Goal: Use online tool/utility: Utilize a website feature to perform a specific function

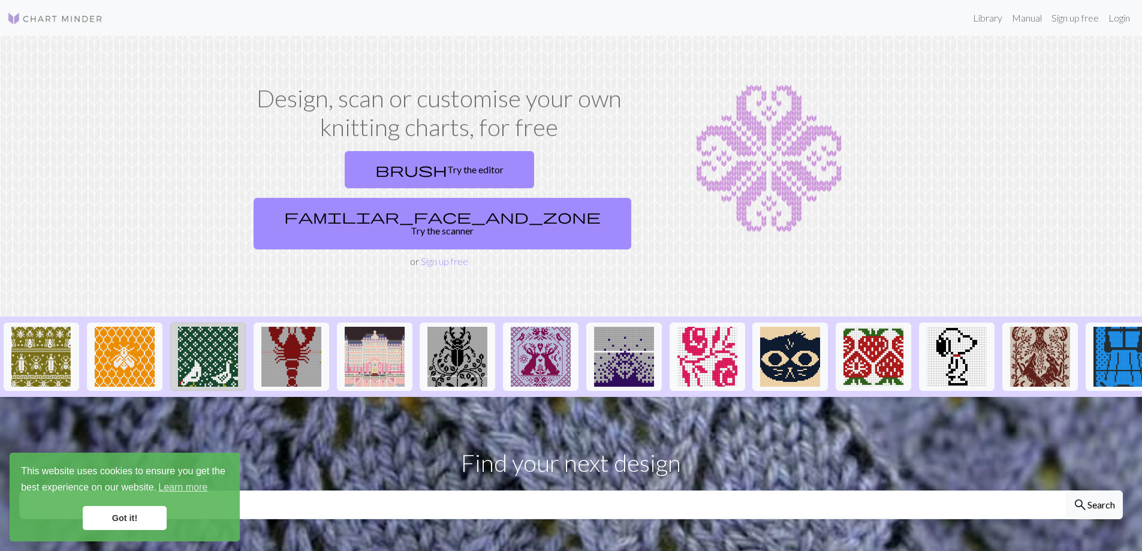
click at [200, 327] on img at bounding box center [208, 357] width 60 height 60
click at [102, 516] on link "Got it!" at bounding box center [125, 518] width 84 height 24
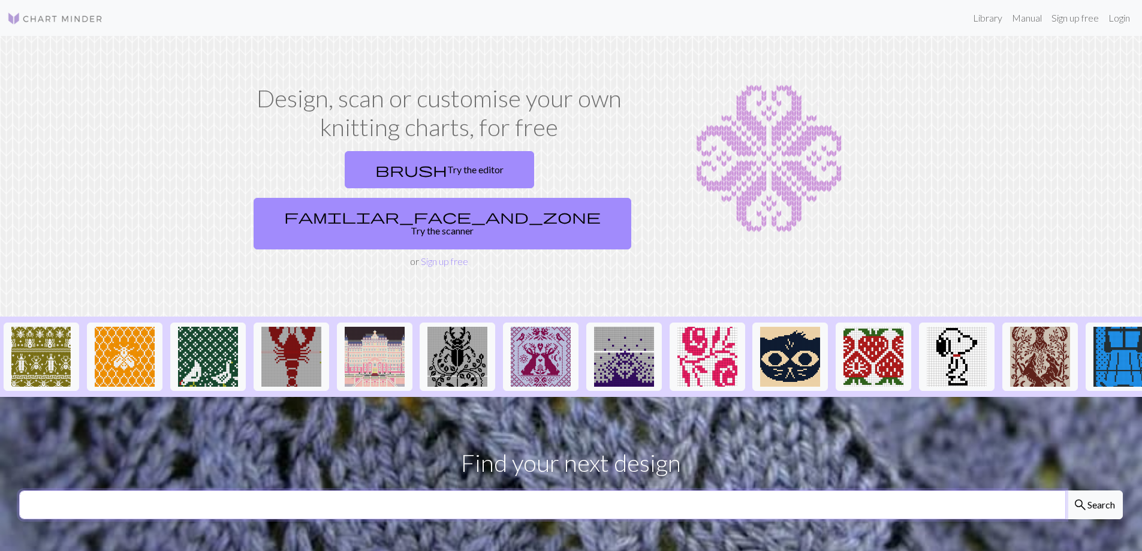
click at [212, 490] on input "text" at bounding box center [542, 504] width 1047 height 29
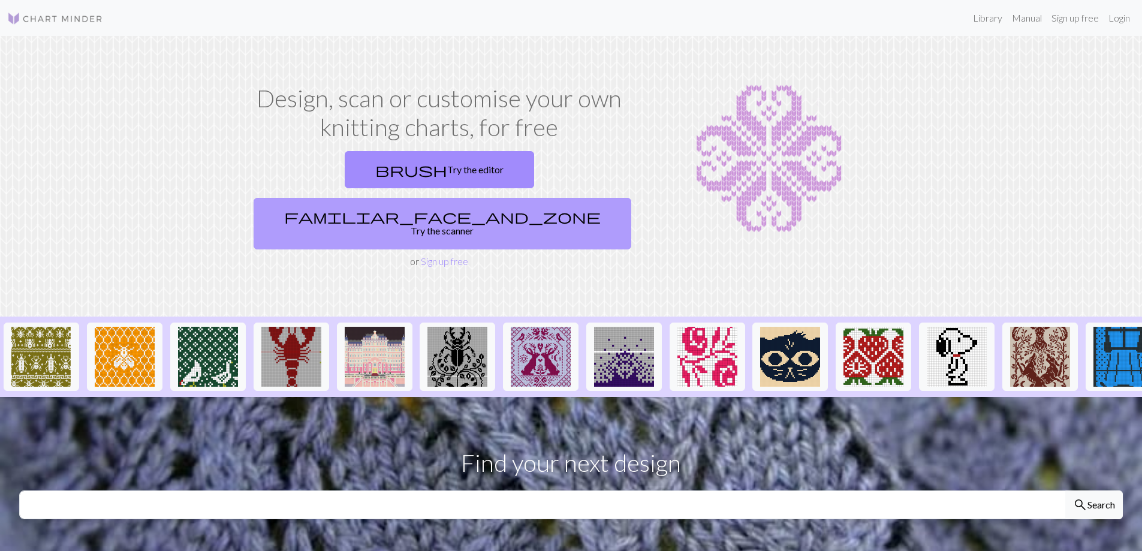
click at [522, 198] on link "familiar_face_and_zone Try the scanner" at bounding box center [443, 224] width 378 height 52
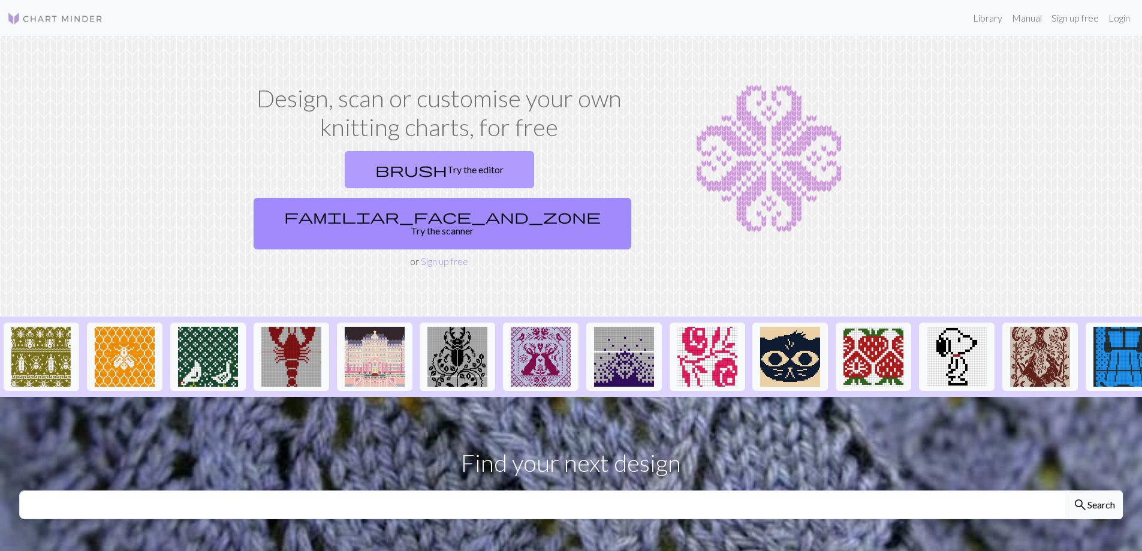
click at [345, 175] on link "brush Try the editor" at bounding box center [439, 169] width 189 height 37
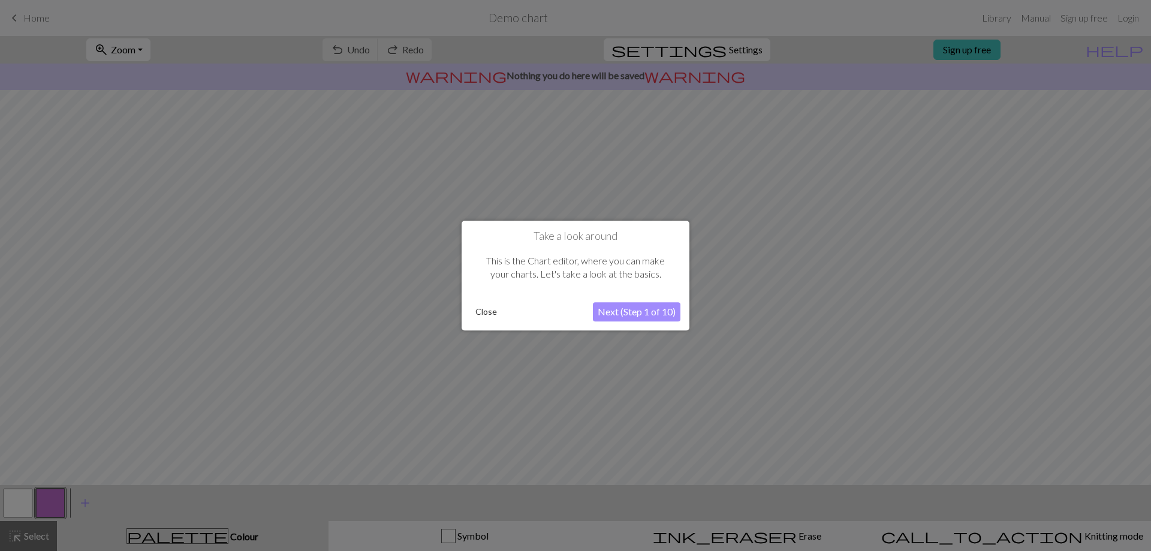
click at [647, 310] on button "Next (Step 1 of 10)" at bounding box center [637, 311] width 88 height 19
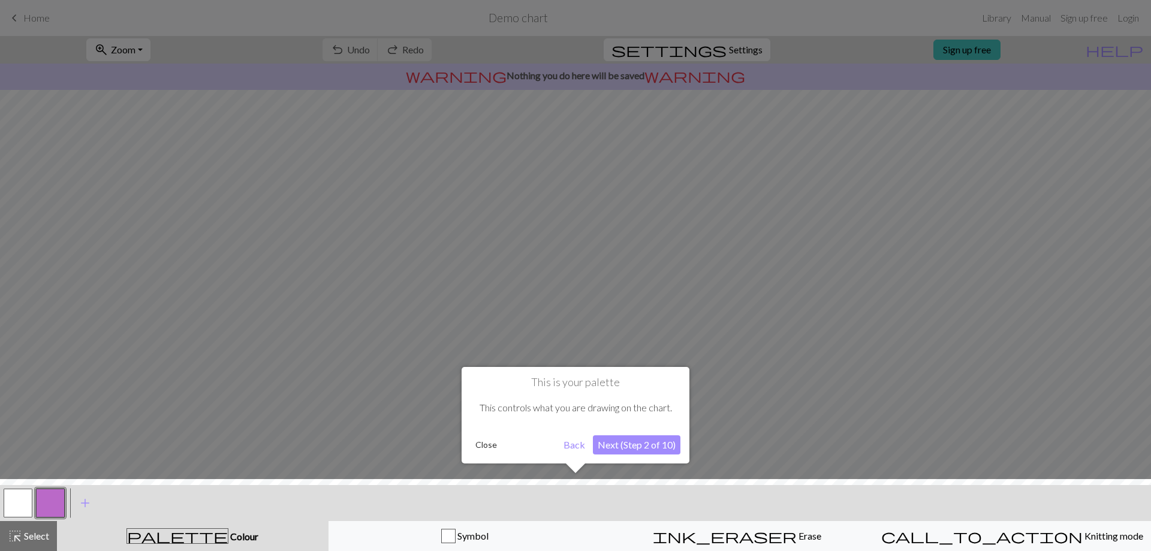
click at [650, 447] on button "Next (Step 2 of 10)" at bounding box center [637, 444] width 88 height 19
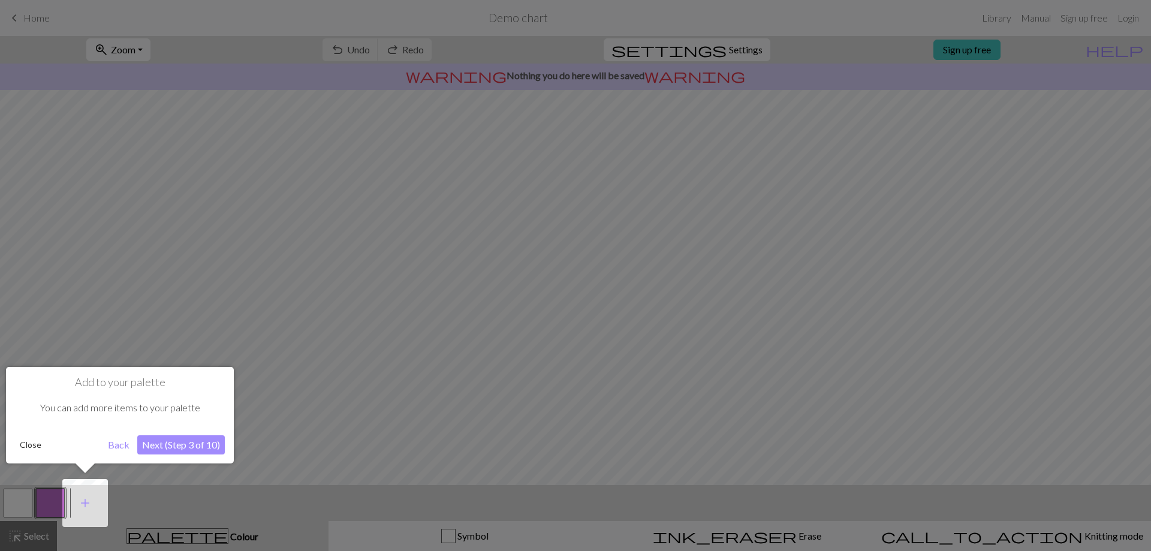
click at [148, 438] on button "Next (Step 3 of 10)" at bounding box center [181, 444] width 88 height 19
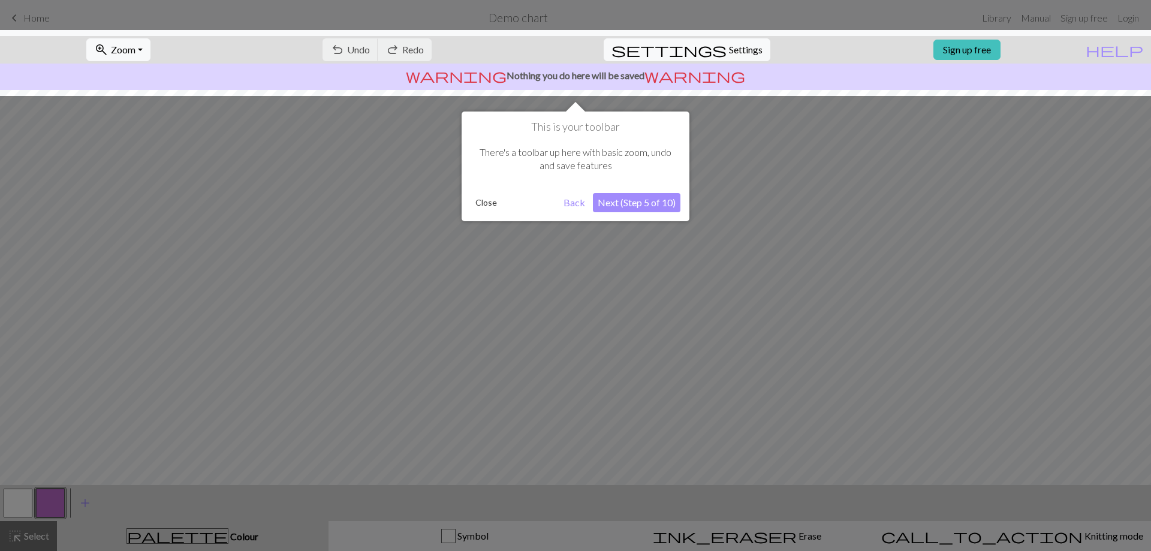
click at [669, 201] on button "Next (Step 5 of 10)" at bounding box center [637, 202] width 88 height 19
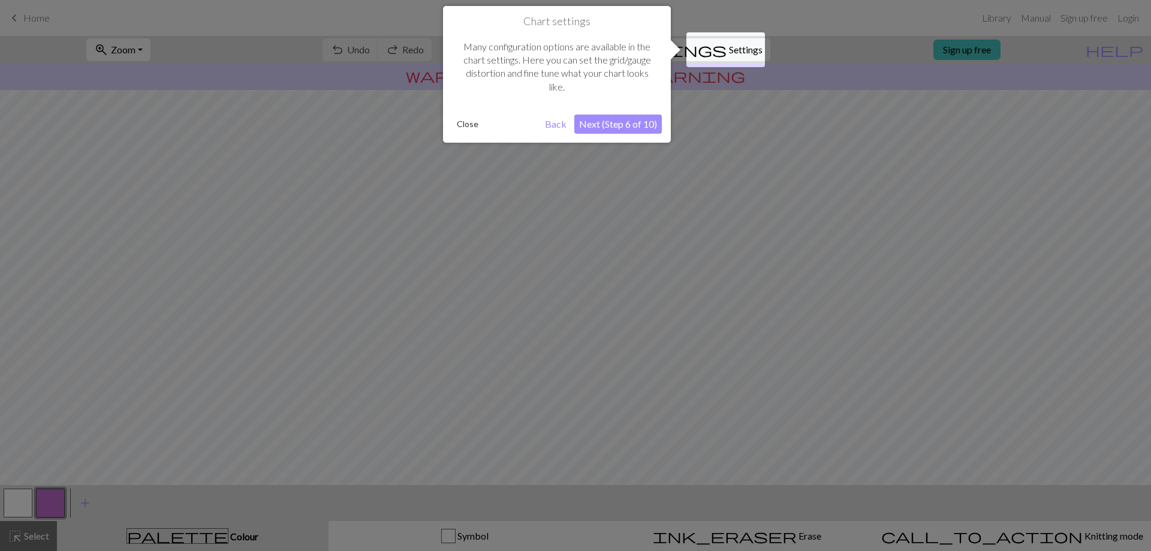
click at [627, 118] on button "Next (Step 6 of 10)" at bounding box center [618, 123] width 88 height 19
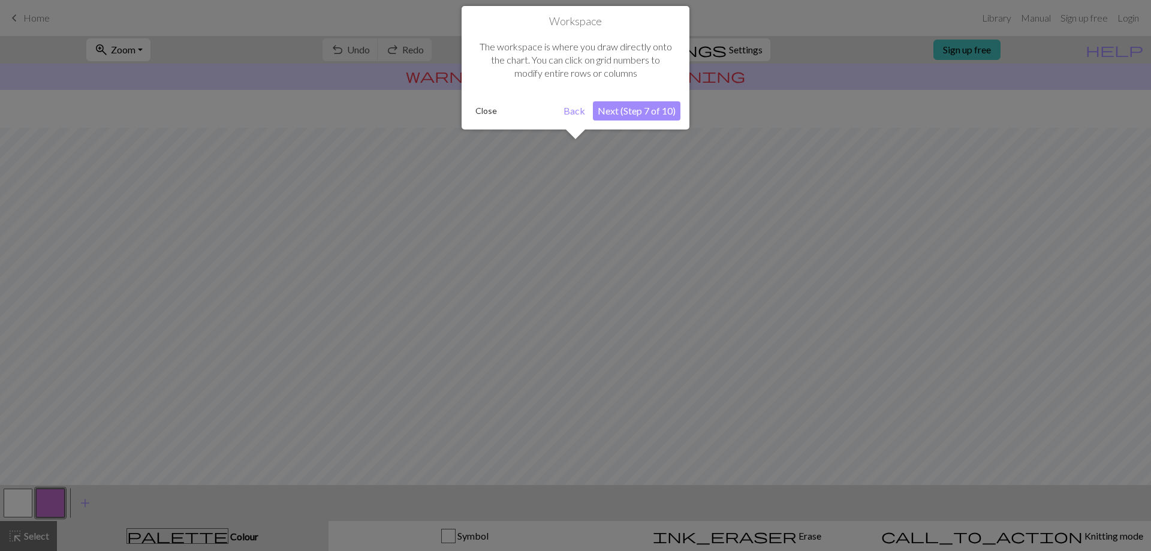
scroll to position [52, 0]
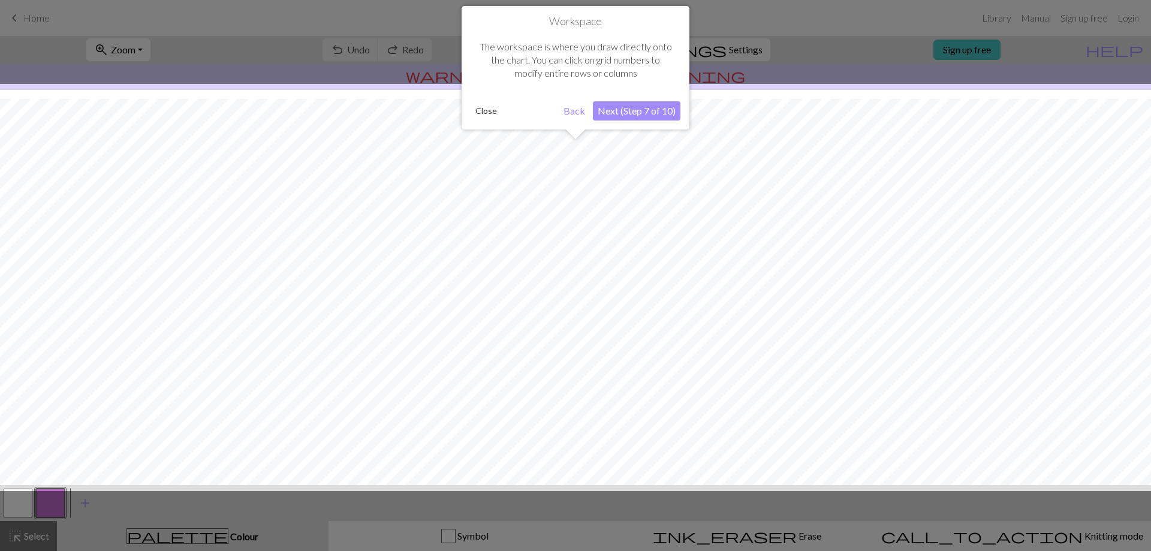
click at [574, 286] on div at bounding box center [575, 287] width 1163 height 407
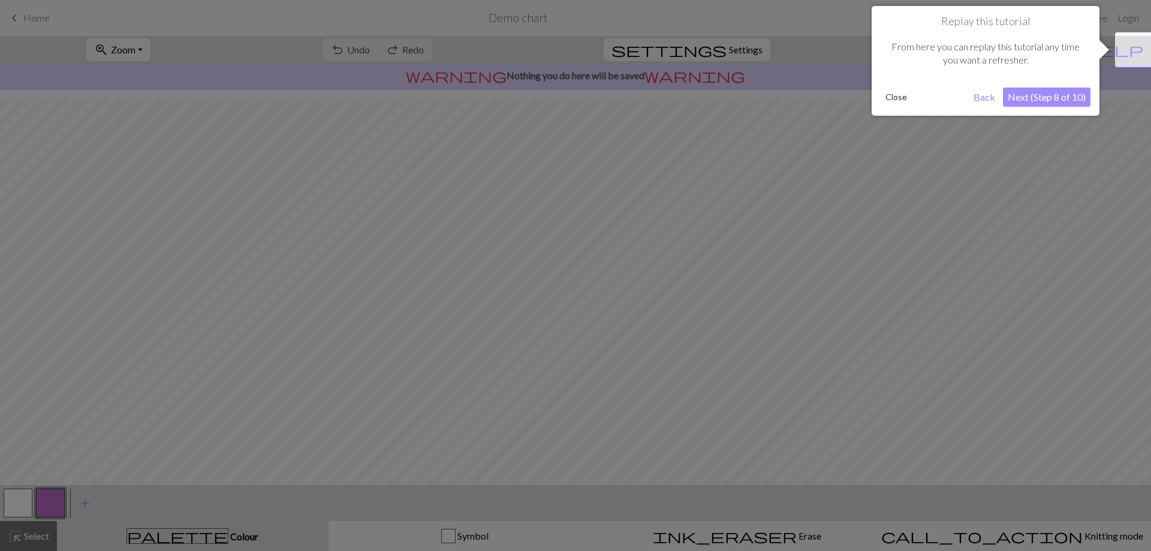
click at [577, 285] on div at bounding box center [575, 275] width 1151 height 551
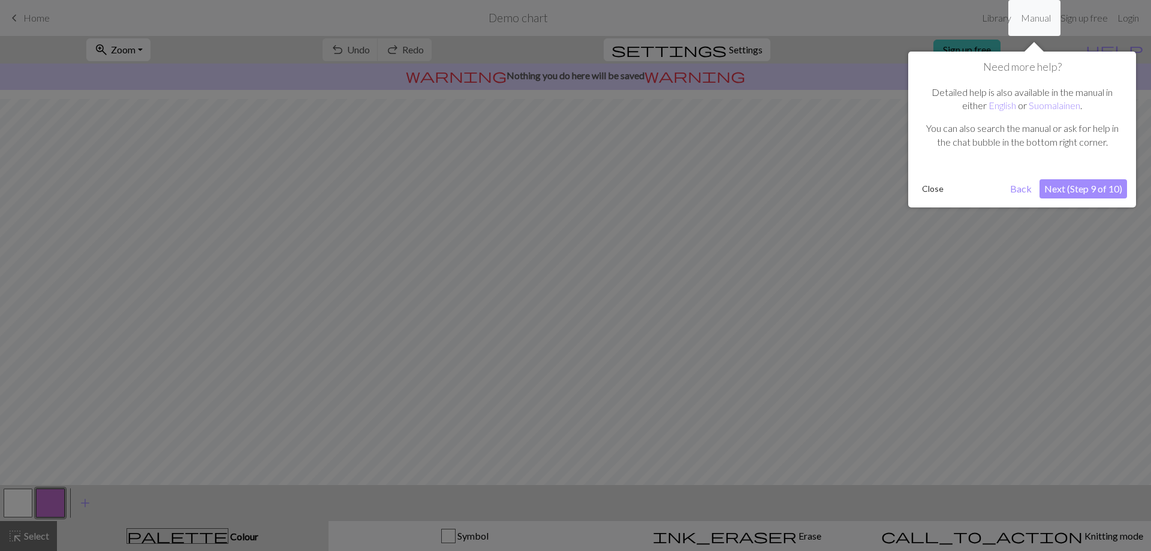
click at [1083, 192] on button "Next (Step 9 of 10)" at bounding box center [1083, 188] width 88 height 19
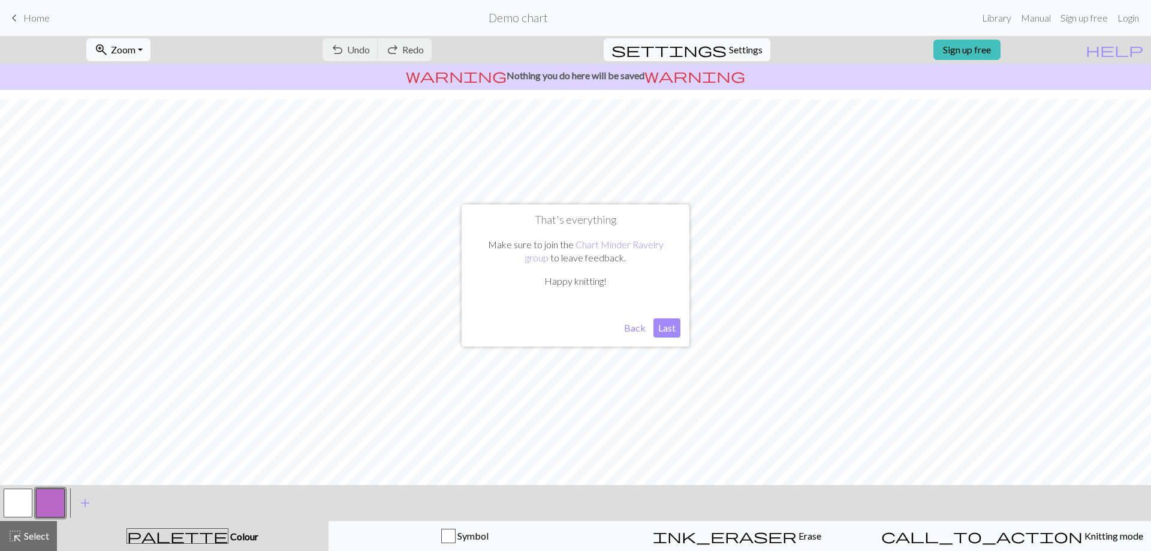
click at [643, 326] on button "Back" at bounding box center [634, 327] width 31 height 19
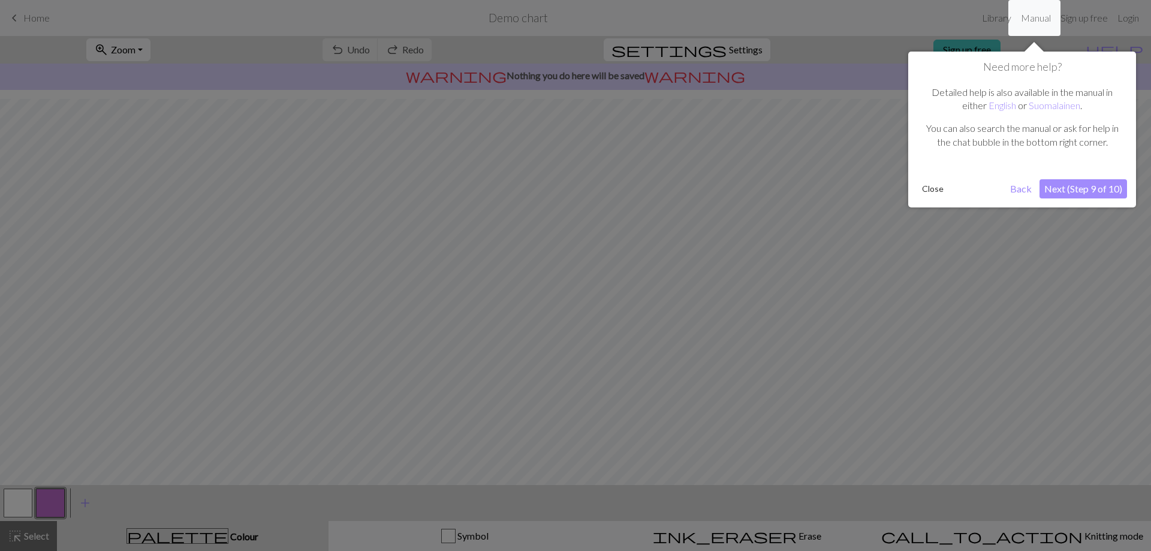
click at [1121, 192] on button "Next (Step 9 of 10)" at bounding box center [1083, 188] width 88 height 19
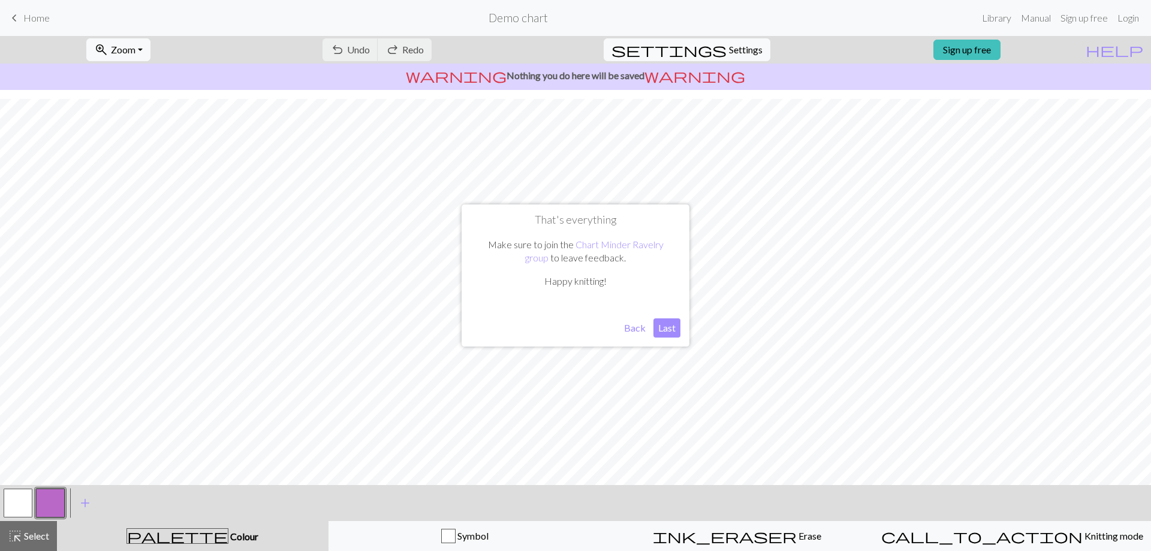
click at [654, 329] on button "Last" at bounding box center [666, 327] width 27 height 19
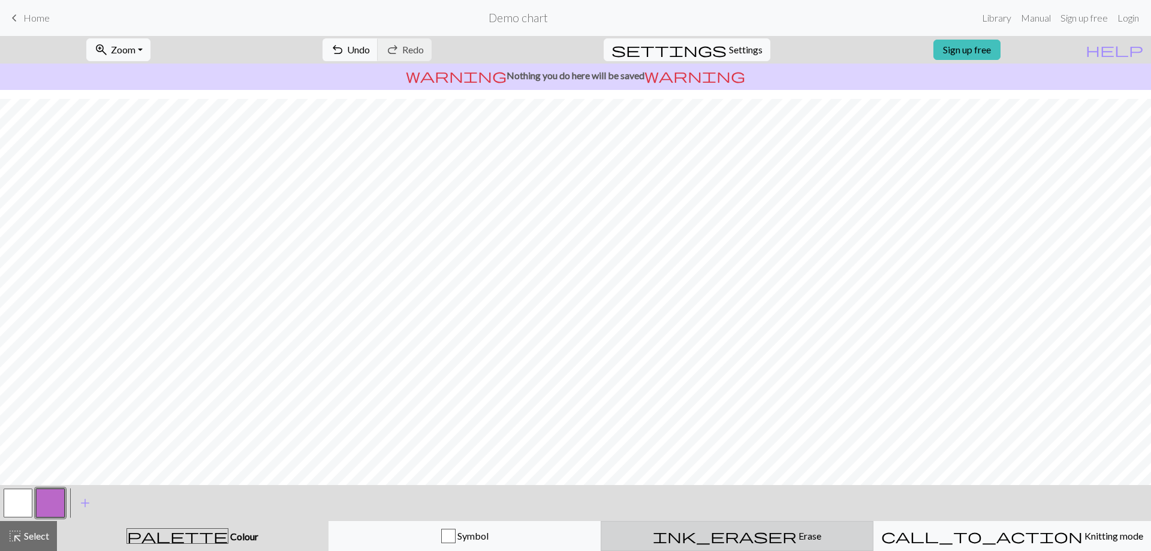
click at [721, 544] on span "ink_eraser" at bounding box center [725, 535] width 144 height 17
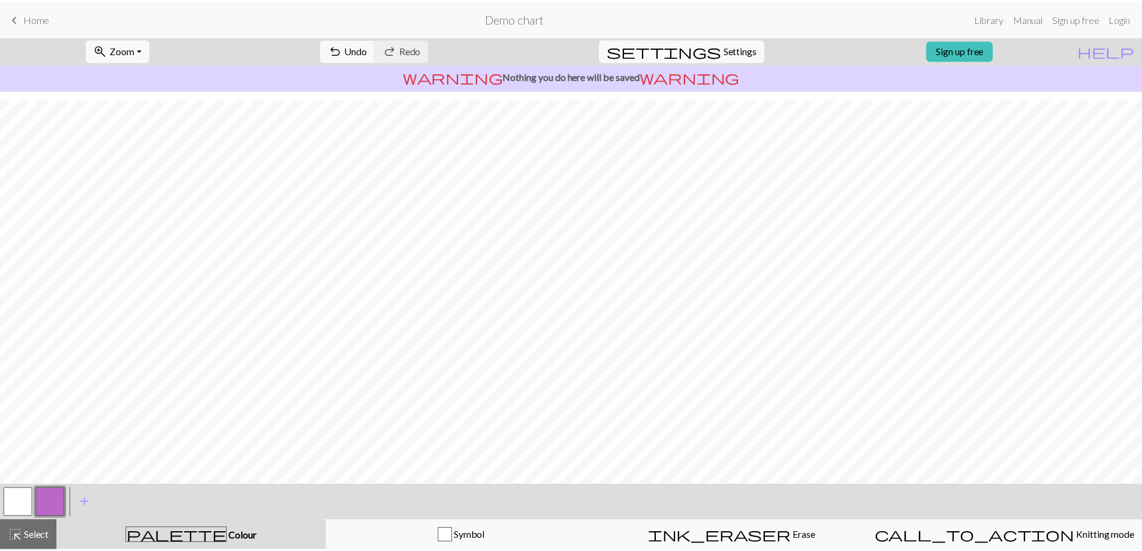
scroll to position [16, 0]
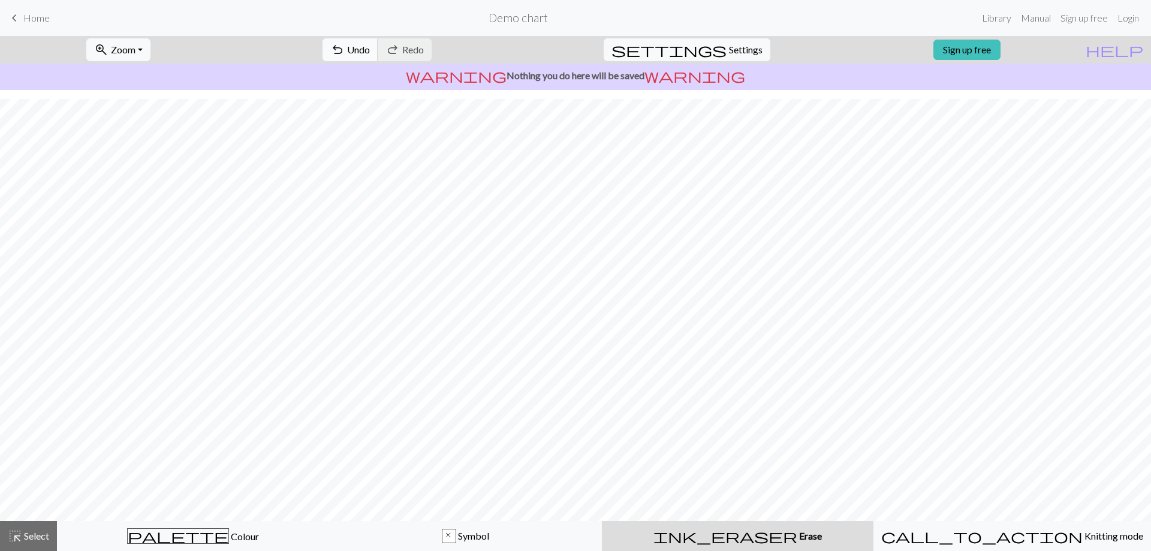
click at [370, 50] on span "Undo" at bounding box center [358, 49] width 23 height 11
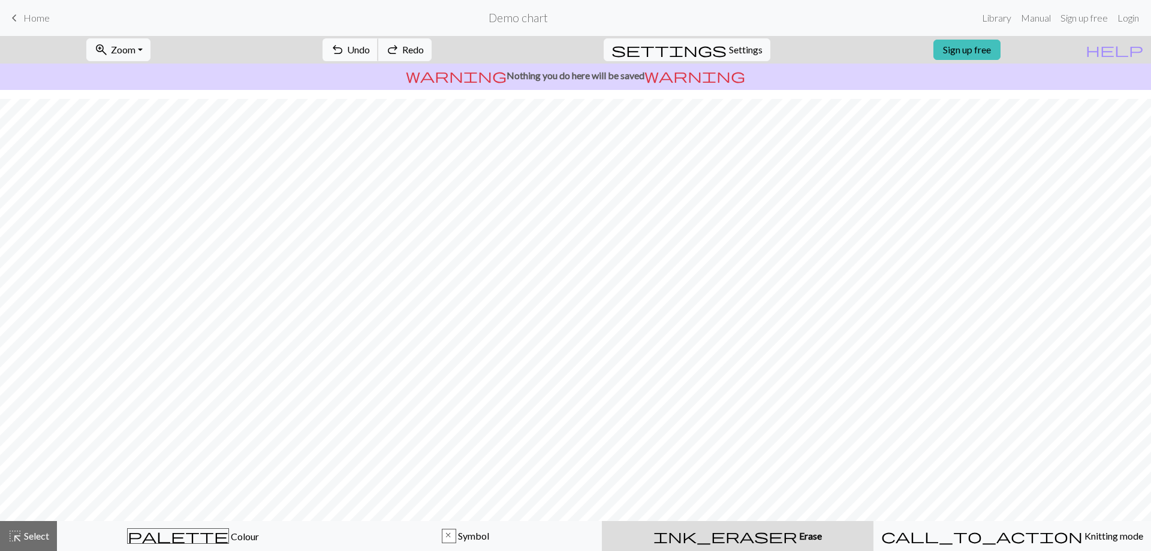
click at [370, 50] on span "Undo" at bounding box center [358, 49] width 23 height 11
click at [404, 50] on div "undo Undo Undo redo Redo Redo" at bounding box center [377, 50] width 127 height 28
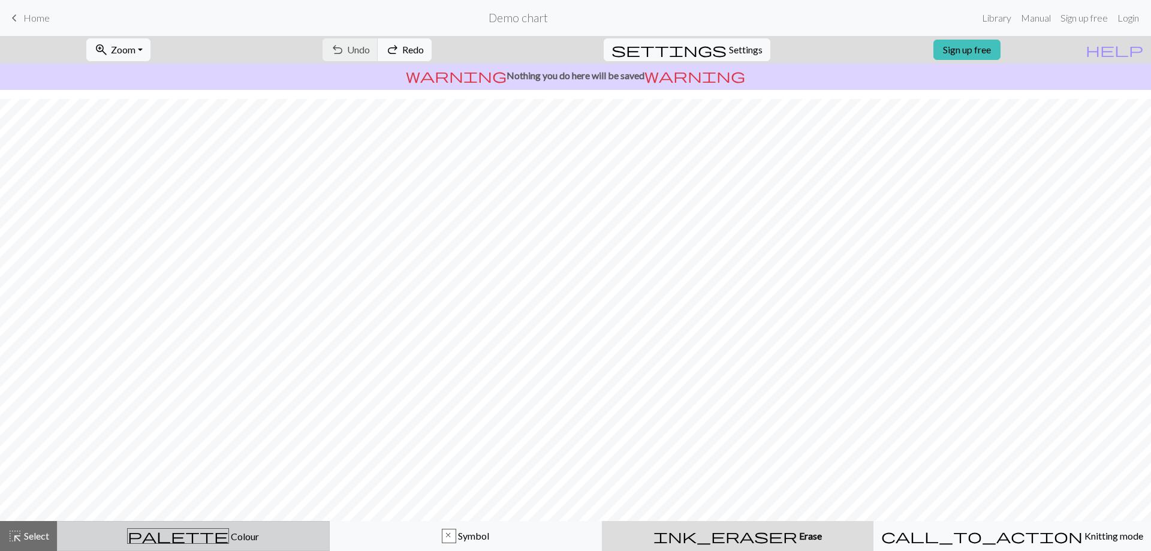
click at [297, 526] on button "palette Colour Colour" at bounding box center [193, 536] width 273 height 30
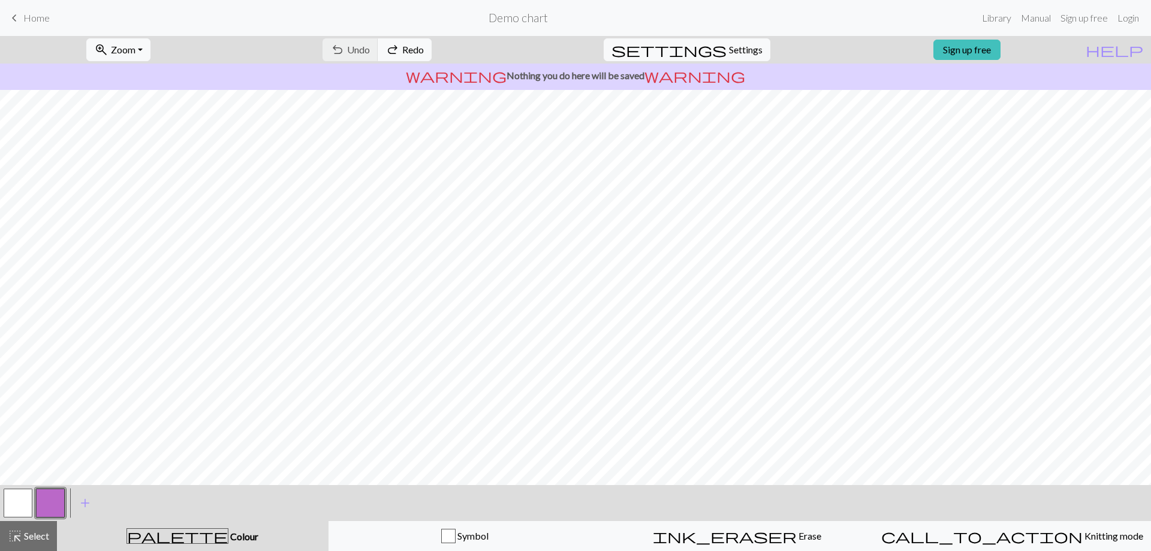
click at [32, 505] on button "button" at bounding box center [18, 503] width 29 height 29
click at [46, 505] on button "button" at bounding box center [50, 503] width 29 height 29
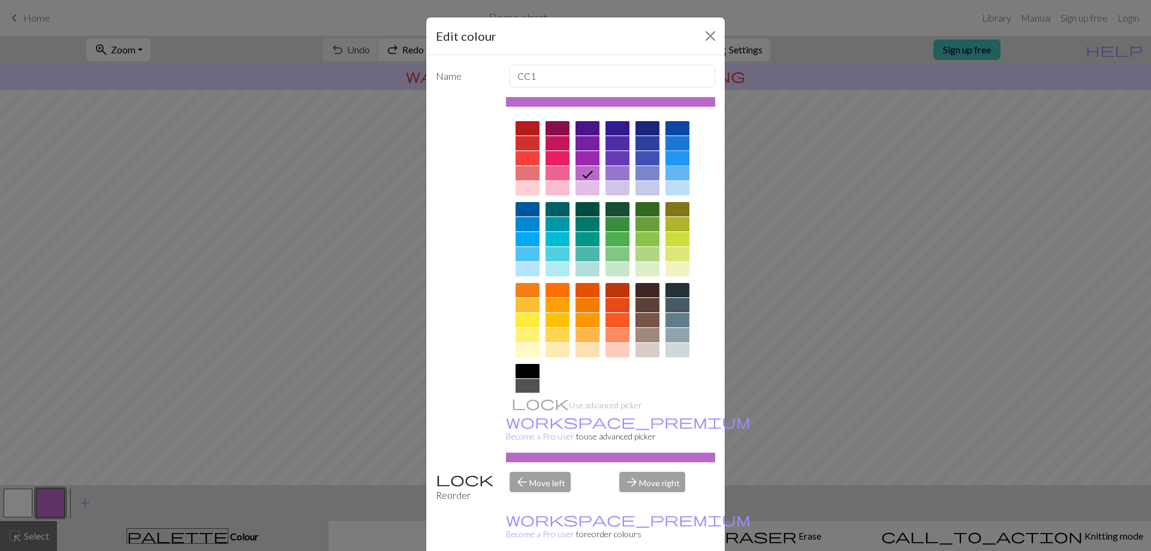
click at [667, 160] on div at bounding box center [677, 158] width 24 height 14
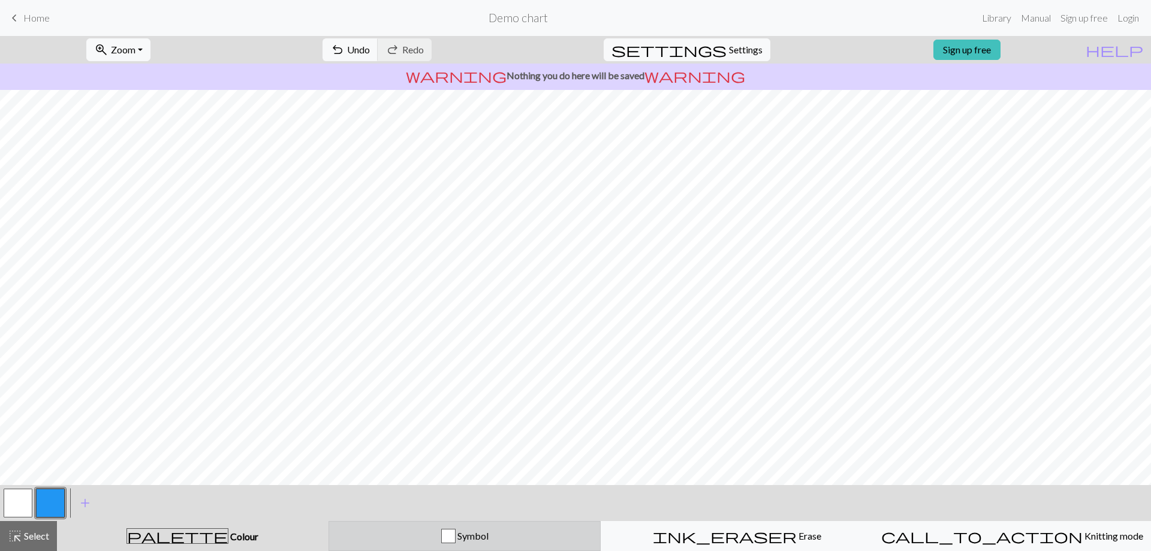
click at [454, 540] on div "button" at bounding box center [448, 536] width 14 height 14
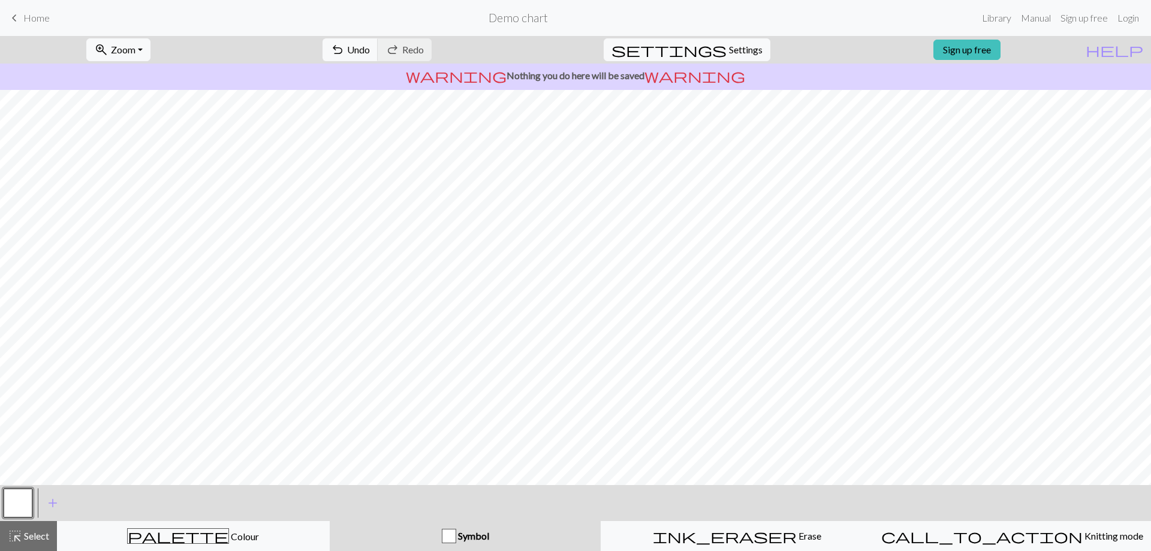
drag, startPoint x: 2, startPoint y: 5, endPoint x: 10, endPoint y: 22, distance: 19.1
click at [2, 5] on nav "keyboard_arrow_left Home Demo chart Library Manual Sign up free Login" at bounding box center [575, 18] width 1151 height 36
click at [10, 22] on span "keyboard_arrow_left" at bounding box center [14, 18] width 14 height 17
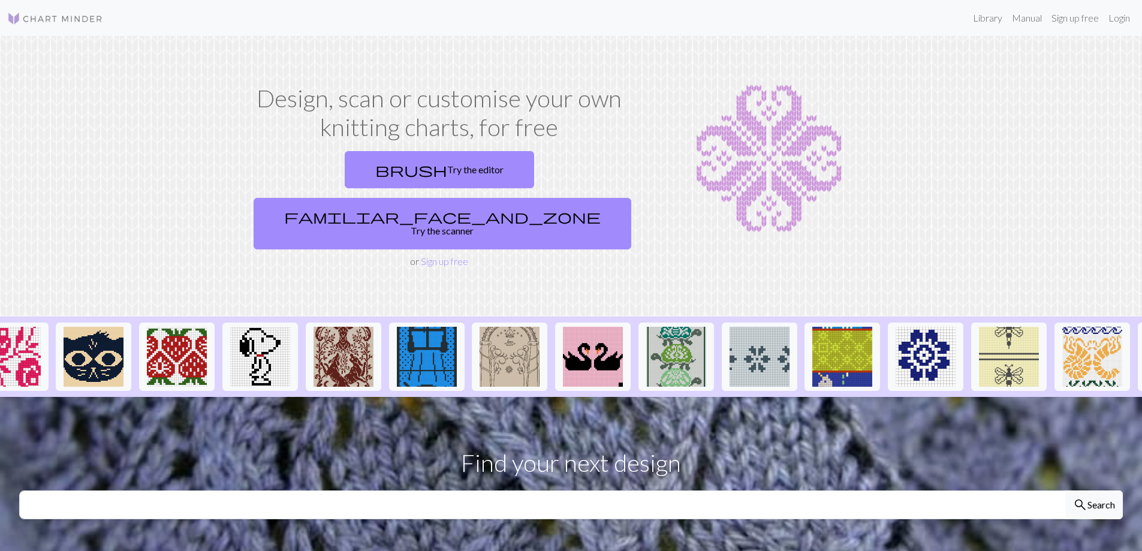
scroll to position [0, 938]
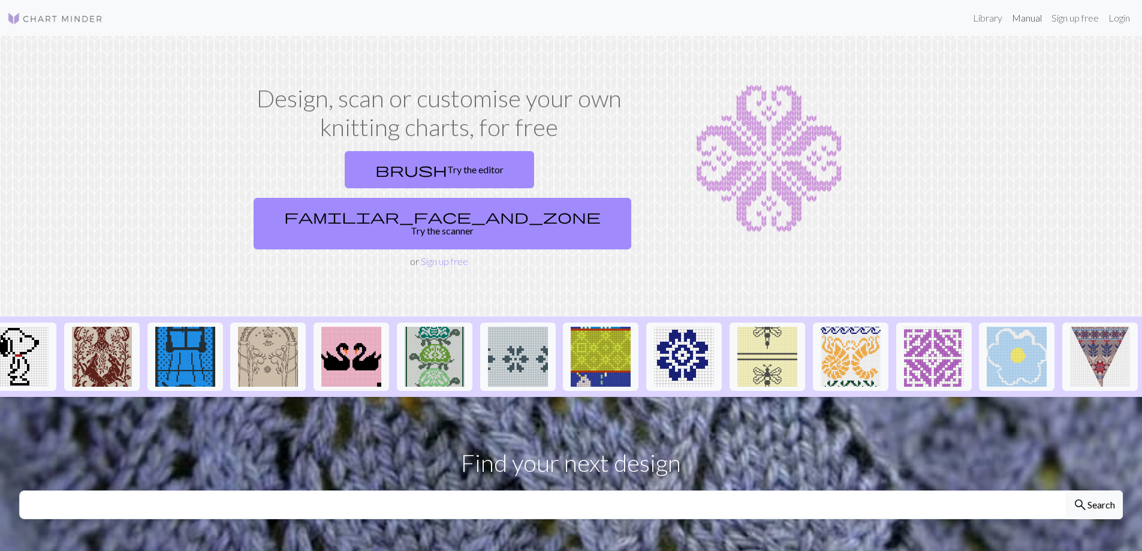
click at [1031, 22] on link "Manual" at bounding box center [1027, 18] width 40 height 24
